Goal: Information Seeking & Learning: Learn about a topic

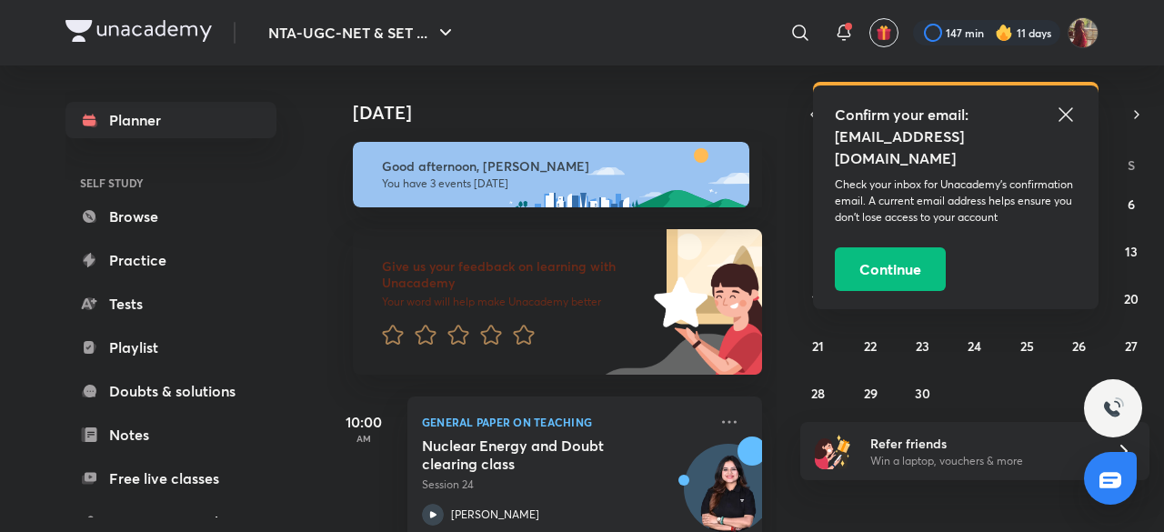
click at [1060, 111] on icon at bounding box center [1066, 115] width 22 height 22
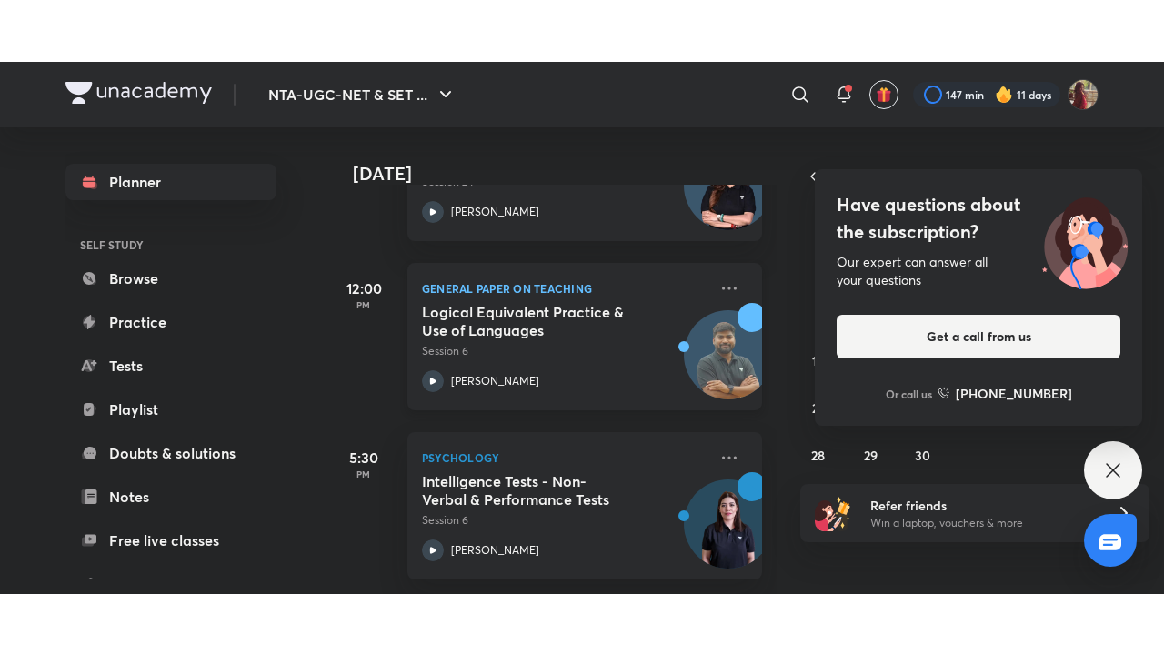
scroll to position [379, 0]
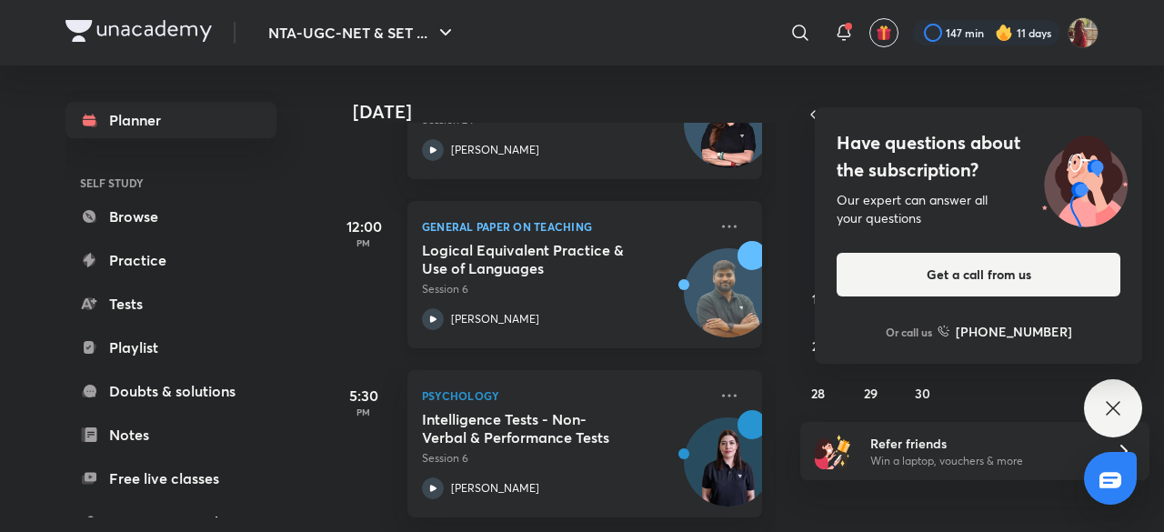
click at [433, 315] on icon at bounding box center [433, 318] width 6 height 6
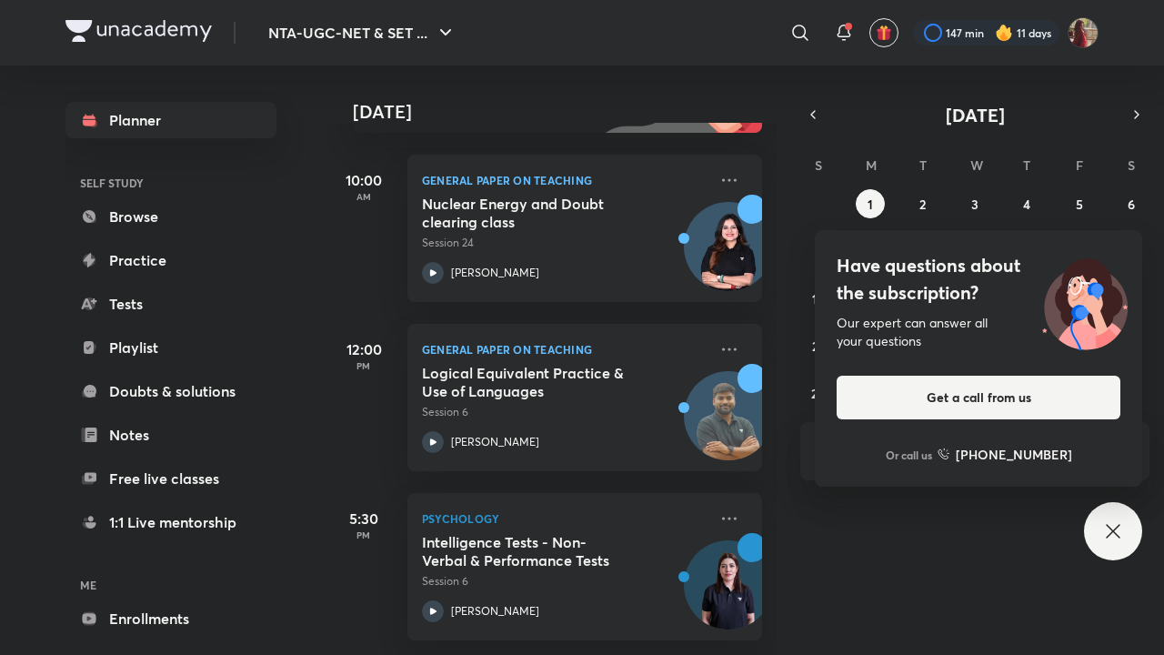
scroll to position [256, 0]
